Goal: Transaction & Acquisition: Obtain resource

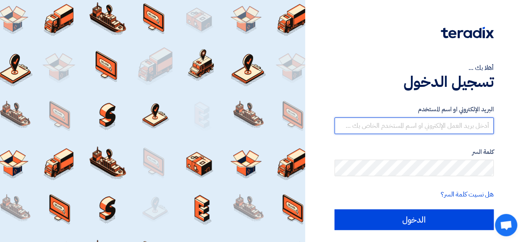
click at [440, 126] on input "text" at bounding box center [413, 125] width 159 height 17
click at [456, 125] on input "text" at bounding box center [413, 125] width 159 height 17
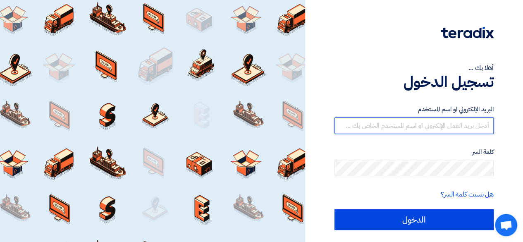
click at [456, 125] on input "text" at bounding box center [413, 125] width 159 height 17
type input "[EMAIL_ADDRESS][DOMAIN_NAME]"
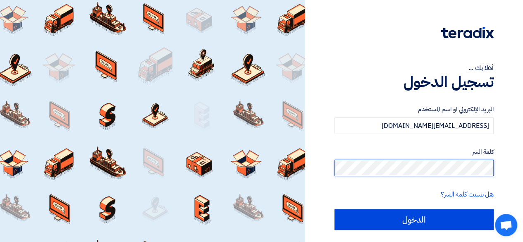
click at [334, 209] on input "الدخول" at bounding box center [413, 219] width 159 height 21
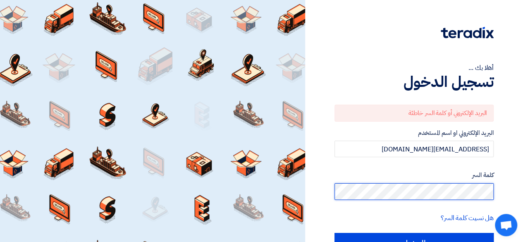
click at [523, 175] on html "أهلا بك ... تسجيل الدخول البريد الإلكتروني أو كلمة السر خاطئة البريد الإلكتروني…" at bounding box center [261, 144] width 523 height 288
click at [334, 233] on input "الدخول" at bounding box center [413, 243] width 159 height 21
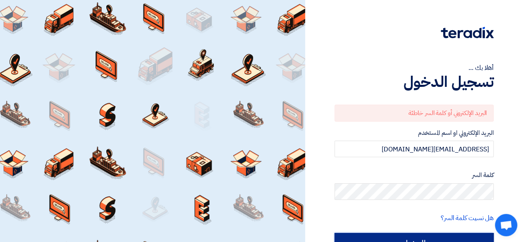
click at [446, 239] on input "الدخول" at bounding box center [413, 243] width 159 height 21
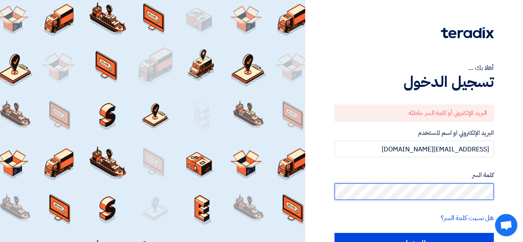
click at [523, 176] on html "أهلا بك ... تسجيل الدخول البريد الإلكتروني أو كلمة السر خاطئة البريد الإلكتروني…" at bounding box center [261, 144] width 523 height 288
click at [334, 233] on input "الدخول" at bounding box center [413, 243] width 159 height 21
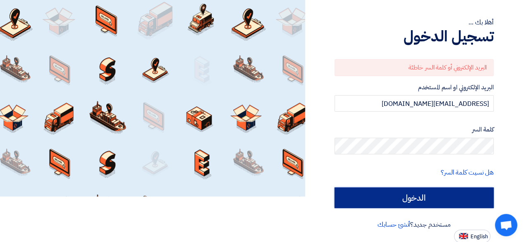
click at [426, 191] on input "الدخول" at bounding box center [413, 197] width 159 height 21
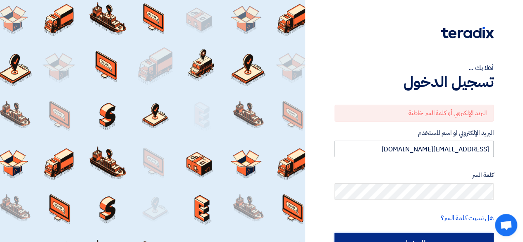
scroll to position [45, 0]
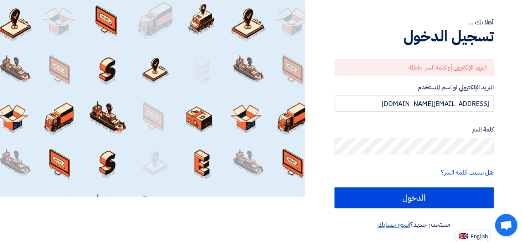
click at [394, 219] on link "أنشئ حسابك" at bounding box center [393, 224] width 33 height 10
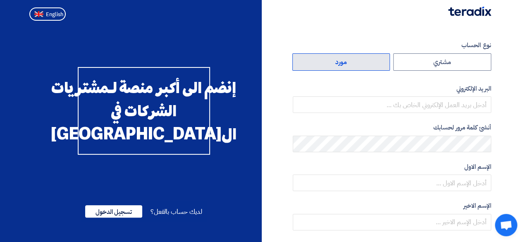
click at [378, 59] on label "مورد" at bounding box center [341, 61] width 98 height 17
click at [378, 59] on input "مورد" at bounding box center [341, 62] width 97 height 17
radio input "true"
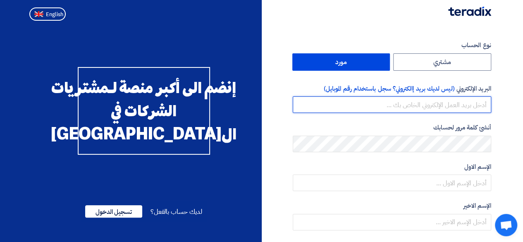
click at [426, 101] on input "email" at bounding box center [392, 104] width 198 height 17
type input "[EMAIL_ADDRESS][DOMAIN_NAME]"
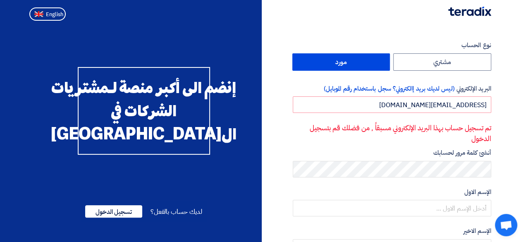
click at [431, 139] on p "تم تسجيل حساب بهذا البريد الإلكتروني مسبقاً , من فضلك قم بتسجيل الدخول" at bounding box center [392, 133] width 198 height 21
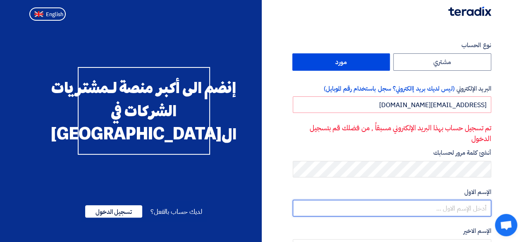
click at [460, 214] on input "text" at bounding box center [392, 208] width 198 height 17
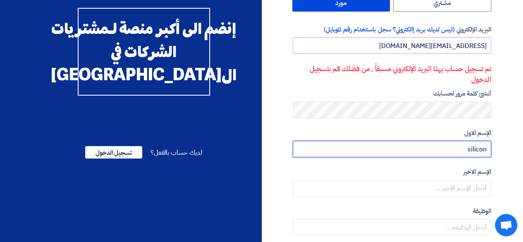
scroll to position [59, 0]
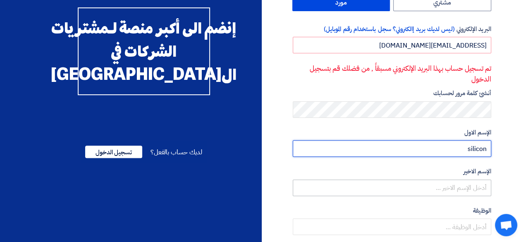
type input "silicon"
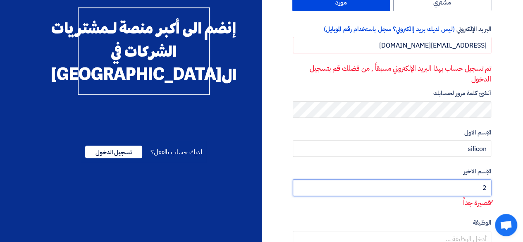
click at [439, 185] on input "2" at bounding box center [392, 187] width 198 height 17
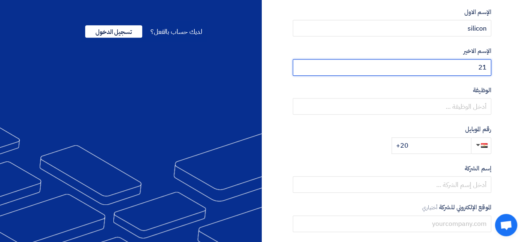
scroll to position [189, 0]
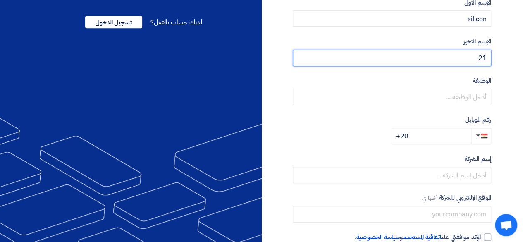
type input "21"
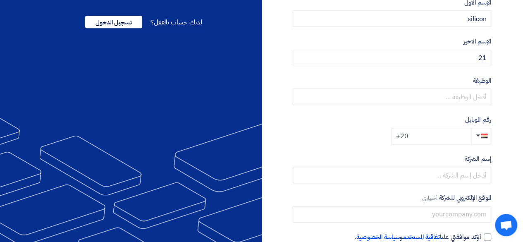
click at [447, 131] on input "+20" at bounding box center [430, 136] width 79 height 17
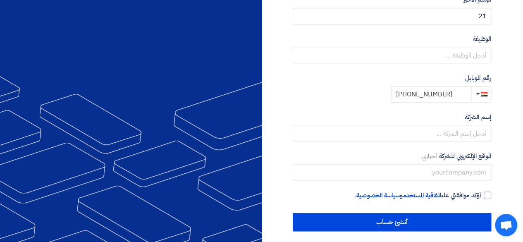
scroll to position [236, 0]
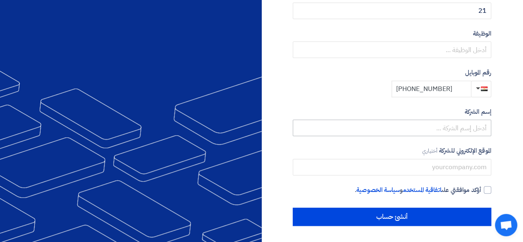
type input "[PHONE_NUMBER]"
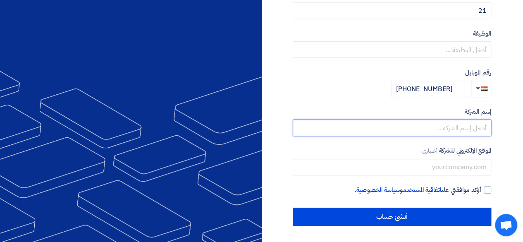
click at [440, 124] on div "نوع الحساب مشتري مورد البريد الإلكتروني (ليس لديك بريد إالكتروني؟ سجل باستخدام …" at bounding box center [392, 14] width 198 height 421
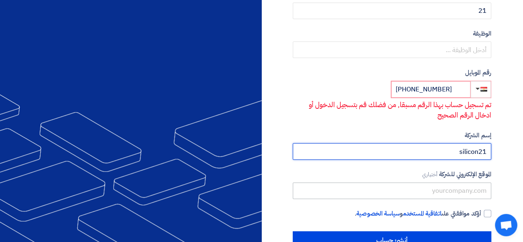
type input "silicon21"
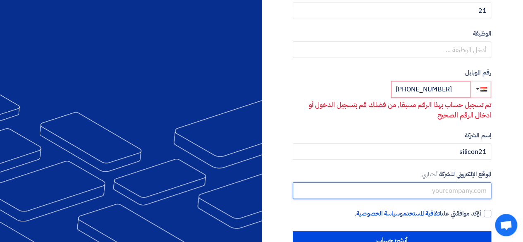
click at [424, 192] on input "text" at bounding box center [392, 190] width 198 height 17
type input "s"
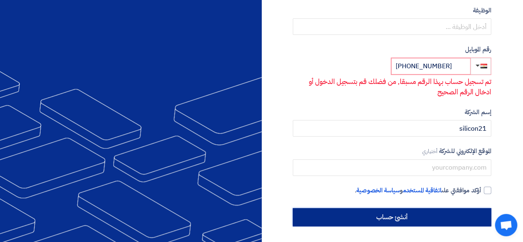
click at [388, 218] on input "أنشئ حساب" at bounding box center [392, 217] width 198 height 18
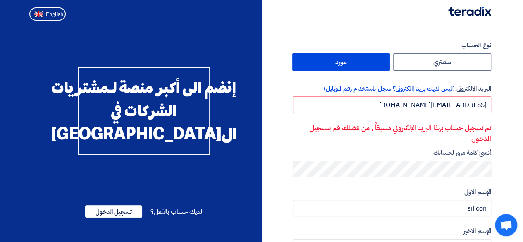
click at [473, 11] on img at bounding box center [469, 12] width 43 height 10
click at [111, 217] on span "تسجيل الدخول" at bounding box center [113, 211] width 57 height 12
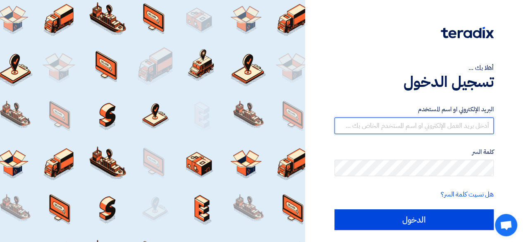
click at [422, 126] on input "text" at bounding box center [413, 125] width 159 height 17
type input "[EMAIL_ADDRESS][DOMAIN_NAME]"
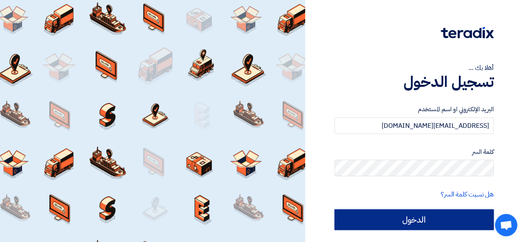
click at [407, 213] on input "الدخول" at bounding box center [413, 219] width 159 height 21
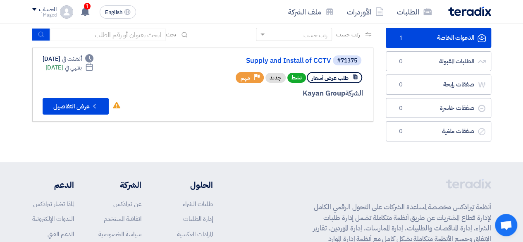
scroll to position [54, 0]
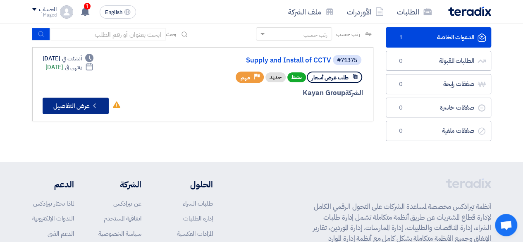
click at [84, 102] on button "Check details عرض التفاصيل" at bounding box center [76, 106] width 66 height 17
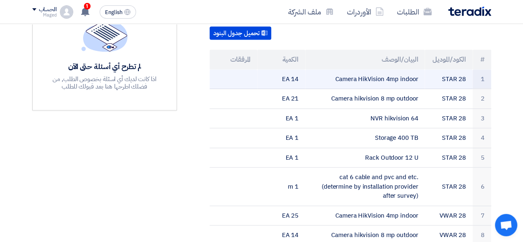
scroll to position [219, 0]
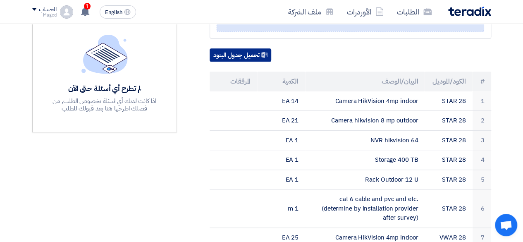
click at [235, 48] on button "تحميل جدول البنود" at bounding box center [240, 54] width 62 height 13
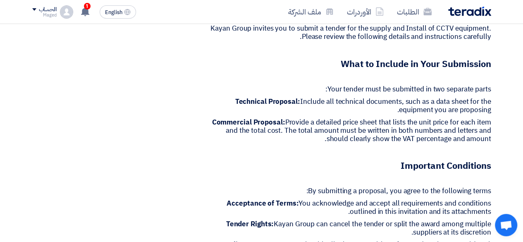
scroll to position [721, 0]
